Goal: Task Accomplishment & Management: Use online tool/utility

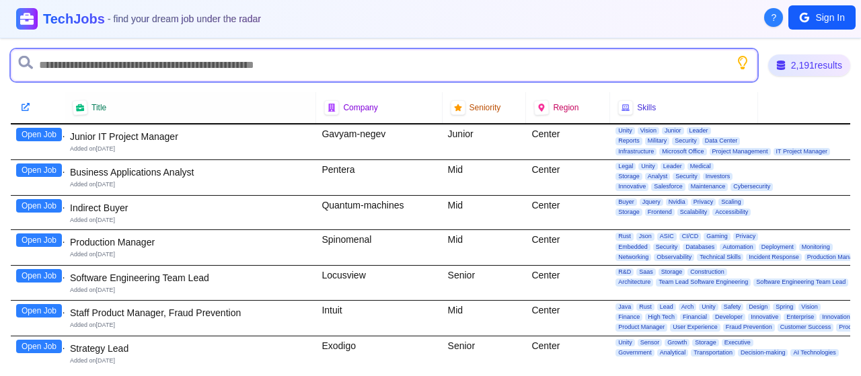
click at [83, 70] on input "text" at bounding box center [384, 65] width 747 height 32
type input "*"
type input "******"
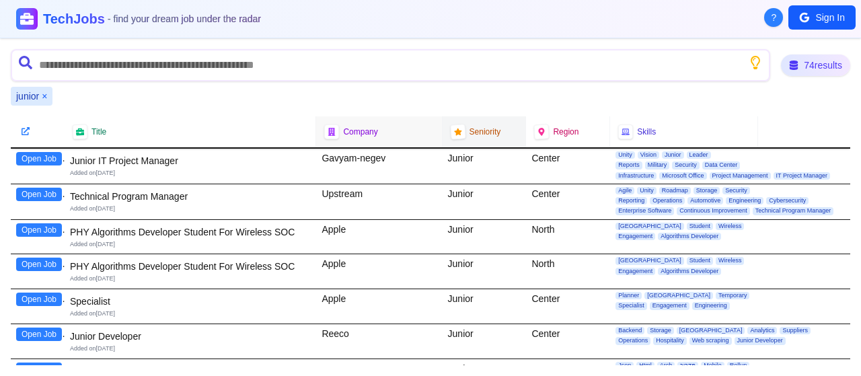
click at [477, 131] on span "Seniority" at bounding box center [486, 131] width 32 height 11
click at [456, 128] on icon at bounding box center [457, 132] width 9 height 9
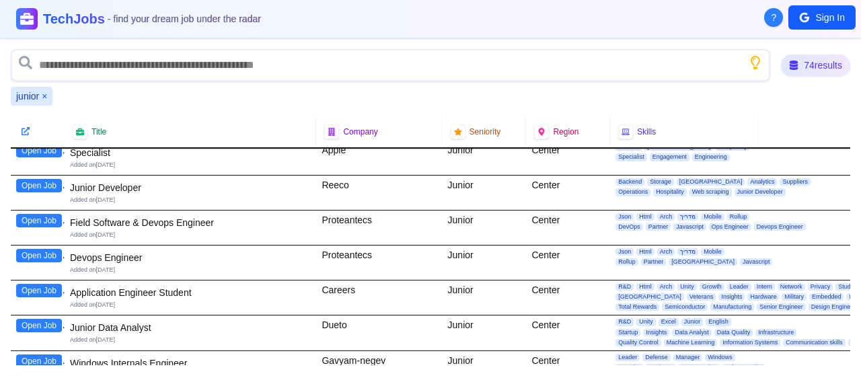
scroll to position [135, 0]
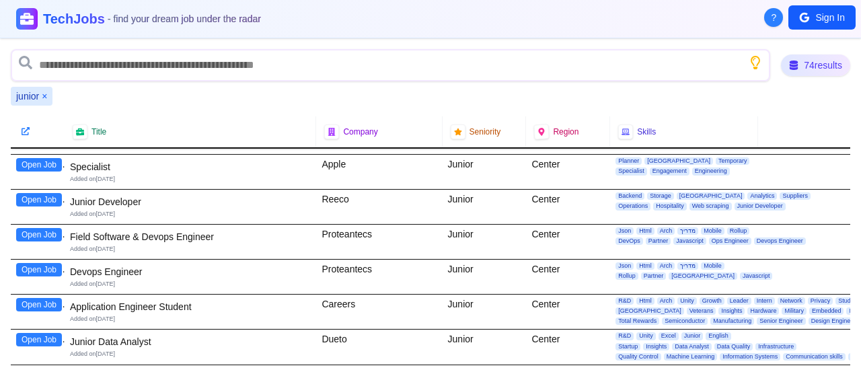
click at [137, 217] on div "Junior Developer Added on [DATE]" at bounding box center [190, 206] width 241 height 29
click at [125, 203] on div "Junior Developer" at bounding box center [190, 201] width 241 height 13
click at [24, 196] on button "Open Job" at bounding box center [39, 199] width 46 height 13
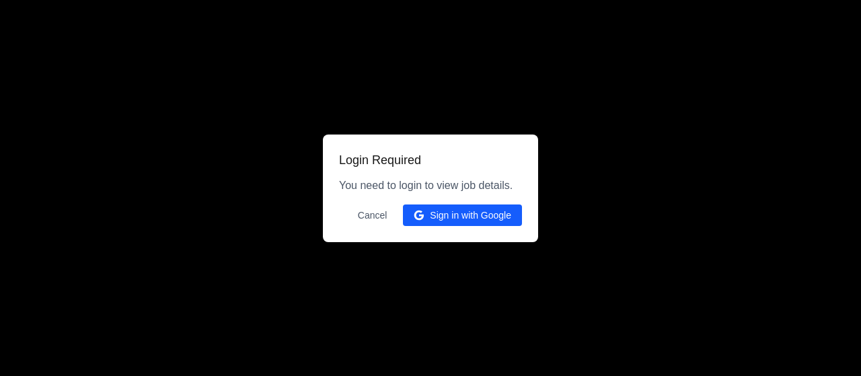
click at [365, 215] on button "Cancel" at bounding box center [373, 216] width 46 height 22
